Goal: Transaction & Acquisition: Purchase product/service

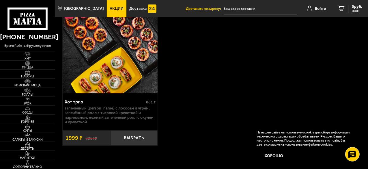
scroll to position [807, 0]
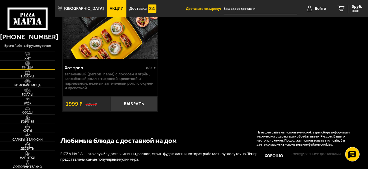
click at [29, 64] on img at bounding box center [27, 63] width 15 height 5
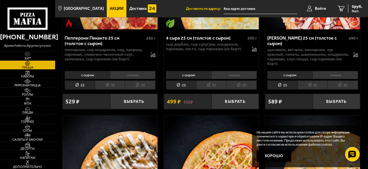
scroll to position [317, 0]
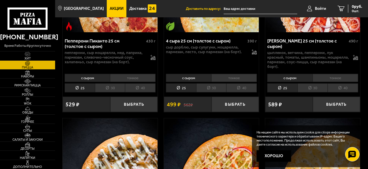
click at [129, 75] on li "тонкое" at bounding box center [133, 78] width 46 height 8
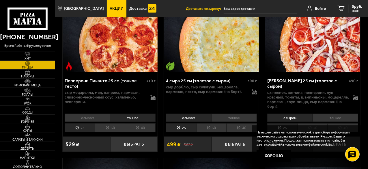
scroll to position [259, 0]
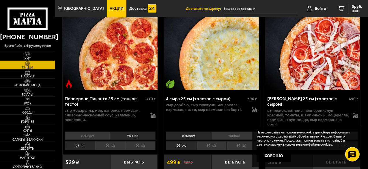
click at [237, 131] on li "тонкое" at bounding box center [234, 135] width 46 height 8
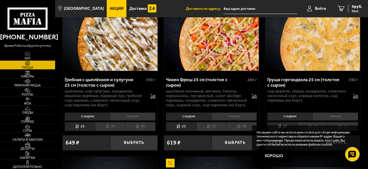
scroll to position [490, 0]
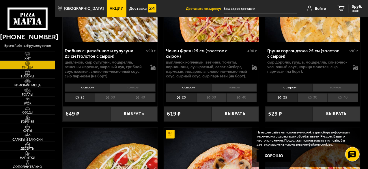
click at [332, 84] on li "тонкое" at bounding box center [335, 88] width 46 height 8
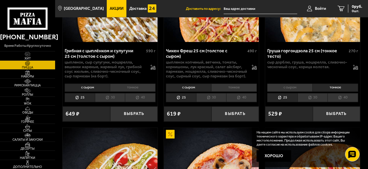
click at [316, 93] on li "30" at bounding box center [312, 97] width 30 height 9
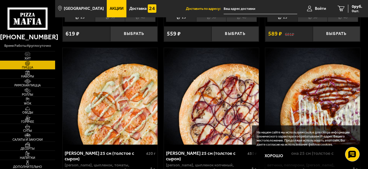
scroll to position [1153, 0]
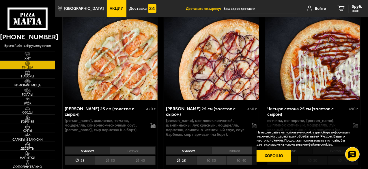
click at [272, 159] on button "Хорошо" at bounding box center [273, 156] width 35 height 12
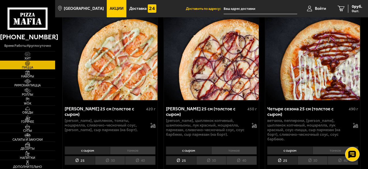
scroll to position [1182, 0]
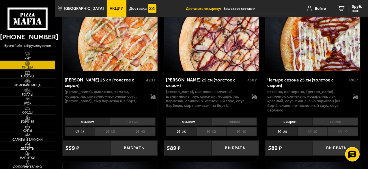
click at [230, 117] on li "тонкое" at bounding box center [234, 121] width 46 height 8
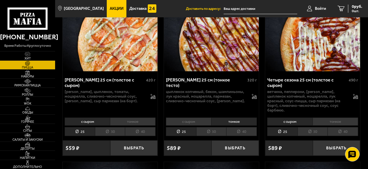
click at [212, 127] on li "30" at bounding box center [211, 131] width 30 height 9
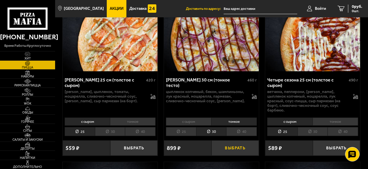
click at [229, 140] on button "Выбрать" at bounding box center [235, 147] width 48 height 15
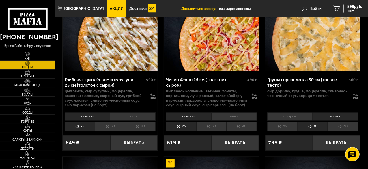
scroll to position [490, 0]
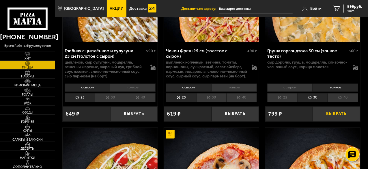
click at [326, 114] on button "Выбрать" at bounding box center [337, 113] width 48 height 15
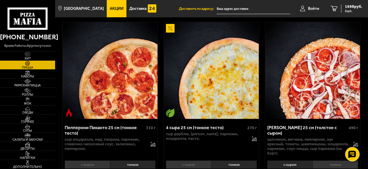
scroll to position [259, 0]
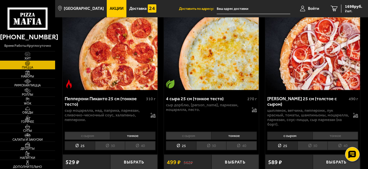
click at [238, 132] on li "тонкое" at bounding box center [234, 135] width 46 height 8
click at [212, 141] on li "30" at bounding box center [211, 145] width 30 height 9
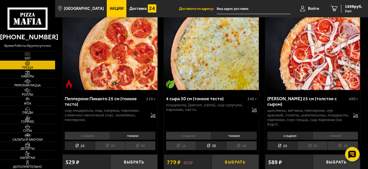
click at [227, 157] on button "Выбрать" at bounding box center [235, 161] width 48 height 15
click at [127, 131] on li "тонкое" at bounding box center [133, 135] width 46 height 8
click at [113, 141] on li "30" at bounding box center [110, 145] width 30 height 9
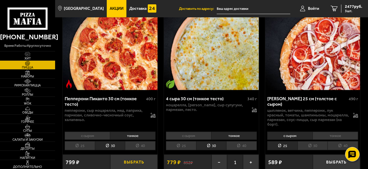
click at [129, 158] on button "Выбрать" at bounding box center [134, 161] width 48 height 15
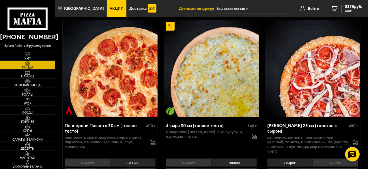
scroll to position [202, 0]
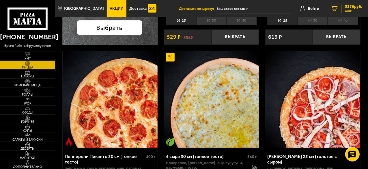
click at [349, 9] on span "4 шт." at bounding box center [353, 10] width 17 height 3
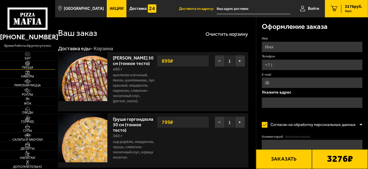
click at [32, 69] on span "Пицца" at bounding box center [27, 67] width 55 height 3
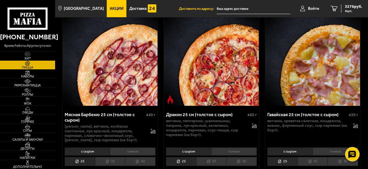
scroll to position [1528, 0]
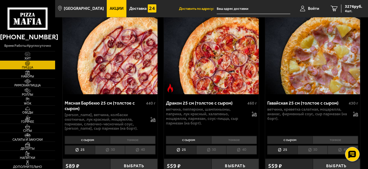
click at [142, 136] on li "тонкое" at bounding box center [133, 140] width 46 height 8
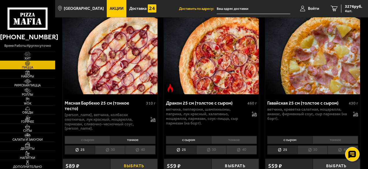
click at [132, 159] on button "Выбрать" at bounding box center [134, 166] width 48 height 15
click at [352, 7] on span "3865 руб." at bounding box center [353, 7] width 17 height 4
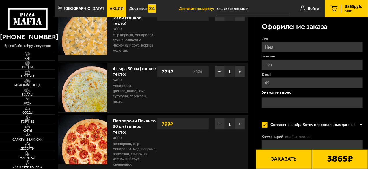
scroll to position [86, 0]
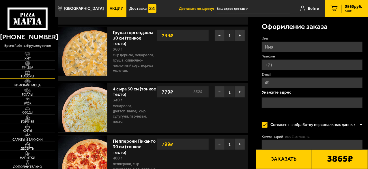
click at [27, 73] on img at bounding box center [27, 72] width 15 height 5
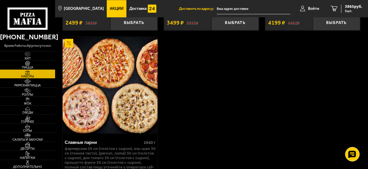
scroll to position [1759, 0]
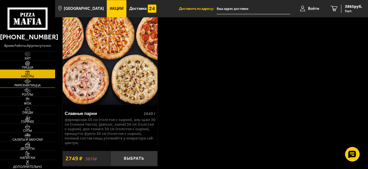
click at [28, 84] on span "Римская пицца" at bounding box center [27, 85] width 55 height 3
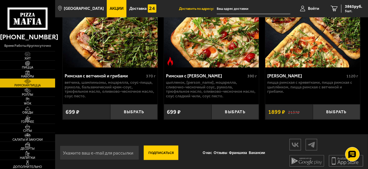
scroll to position [245, 0]
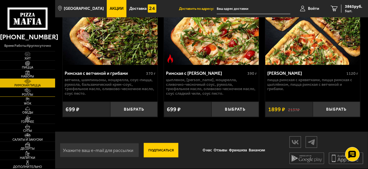
click at [31, 96] on span "Роллы" at bounding box center [27, 94] width 55 height 3
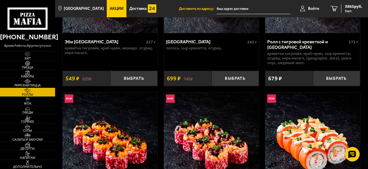
scroll to position [86, 0]
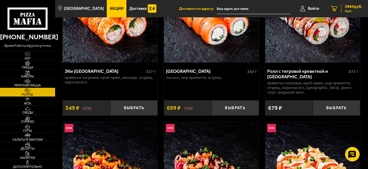
click at [347, 10] on span "5 шт." at bounding box center [353, 10] width 17 height 3
